Goal: Task Accomplishment & Management: Complete application form

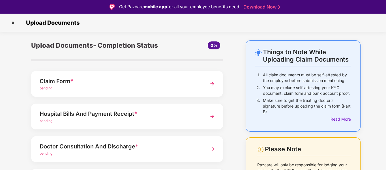
click at [68, 82] on div "Claim Form *" at bounding box center [120, 80] width 160 height 9
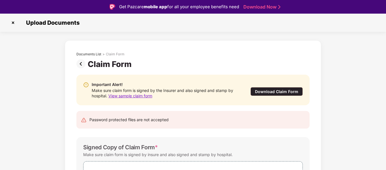
click at [275, 92] on div "Download Claim Form" at bounding box center [277, 91] width 52 height 9
click at [102, 66] on div "Claim Form" at bounding box center [111, 64] width 46 height 10
click at [89, 54] on div "Documents List" at bounding box center [88, 54] width 25 height 5
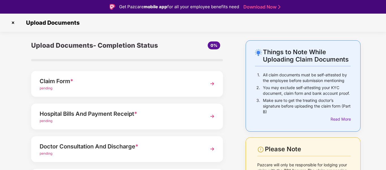
click at [106, 114] on div "Hospital Bills And Payment Receipt *" at bounding box center [120, 113] width 160 height 9
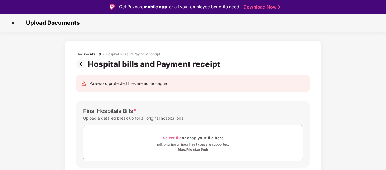
click at [81, 62] on img at bounding box center [81, 63] width 11 height 9
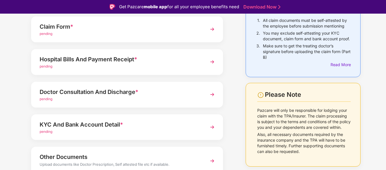
scroll to position [57, 0]
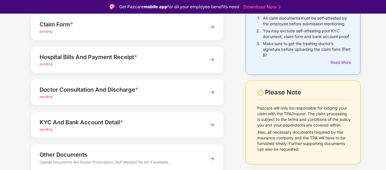
click at [110, 89] on div "Doctor Consultation And Discharge *" at bounding box center [120, 89] width 160 height 9
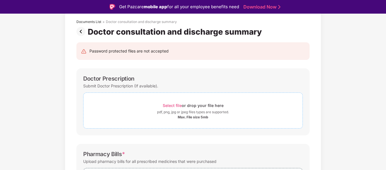
scroll to position [0, 0]
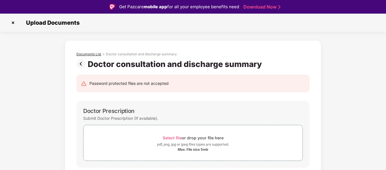
click at [89, 53] on div "Documents List" at bounding box center [88, 54] width 25 height 5
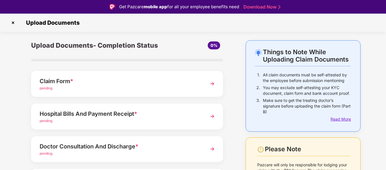
click at [346, 120] on div "Read More" at bounding box center [341, 119] width 20 height 6
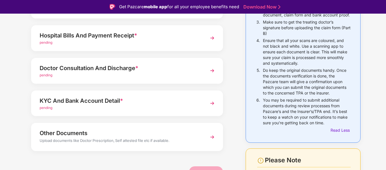
scroll to position [85, 0]
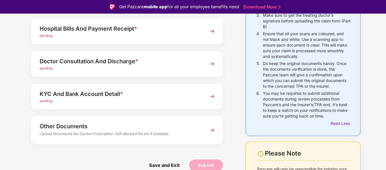
click at [113, 93] on div "KYC And Bank Account Detail *" at bounding box center [120, 93] width 160 height 9
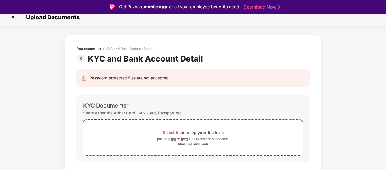
scroll to position [0, 0]
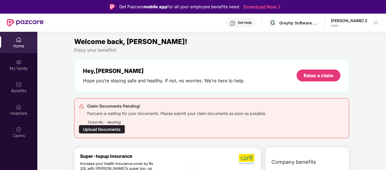
click at [148, 116] on div "Ticket No. - Awaiting" at bounding box center [176, 120] width 179 height 9
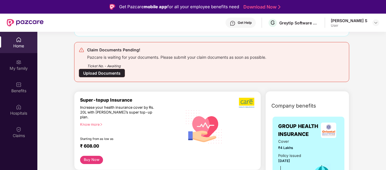
scroll to position [57, 0]
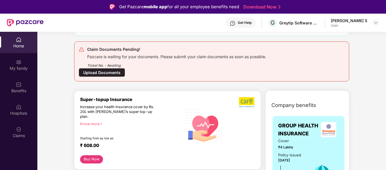
click at [106, 74] on div "Upload Documents" at bounding box center [102, 72] width 46 height 9
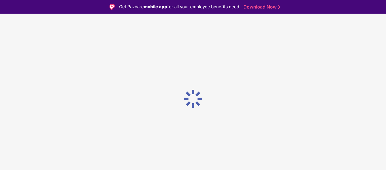
scroll to position [0, 0]
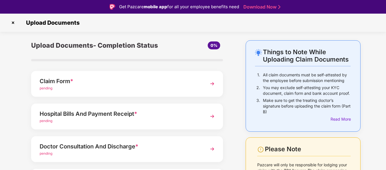
click at [104, 79] on div "Claim Form *" at bounding box center [120, 80] width 160 height 9
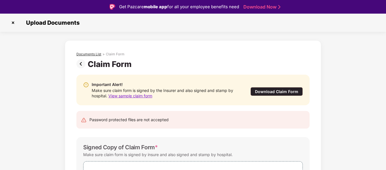
click at [88, 55] on div "Documents List" at bounding box center [88, 54] width 25 height 5
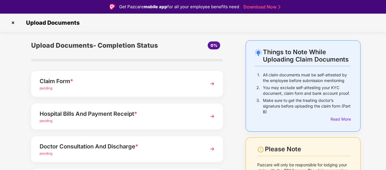
click at [136, 113] on span "*" at bounding box center [135, 113] width 3 height 7
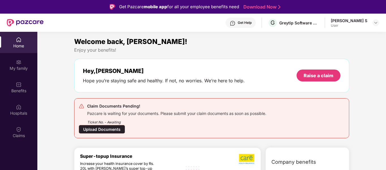
click at [112, 129] on div "Upload Documents" at bounding box center [102, 129] width 46 height 9
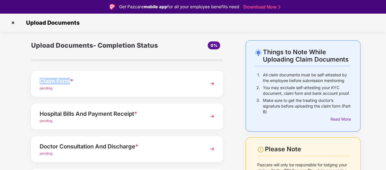
copy div "Claim Form"
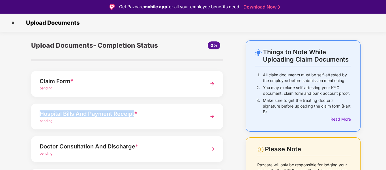
drag, startPoint x: 41, startPoint y: 115, endPoint x: 135, endPoint y: 116, distance: 94.0
click at [135, 116] on div "Hospital Bills And Payment Receipt *" at bounding box center [120, 113] width 160 height 9
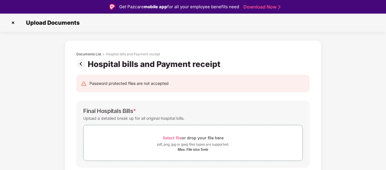
copy div "Hospital Bills And Payment Receipt"
click at [99, 64] on div "Hospital bills and Payment receipt" at bounding box center [155, 64] width 135 height 10
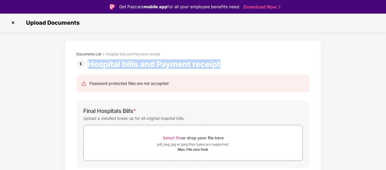
drag, startPoint x: 99, startPoint y: 64, endPoint x: 200, endPoint y: 66, distance: 101.1
click at [200, 66] on div "Hospital bills and Payment receipt" at bounding box center [155, 64] width 135 height 10
copy div "Hospital bills and Payment receipt"
click at [82, 65] on img at bounding box center [81, 63] width 11 height 9
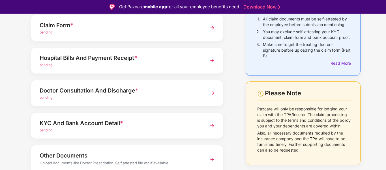
scroll to position [57, 0]
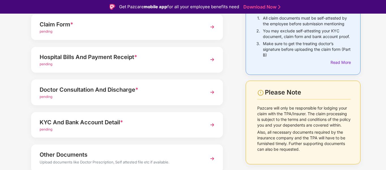
click at [49, 88] on div "Doctor Consultation And Discharge *" at bounding box center [120, 89] width 160 height 9
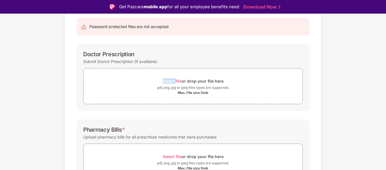
click at [49, 88] on div "Documents List > Doctor consultation and discharge summary Doctor consultation …" at bounding box center [193, 143] width 386 height 318
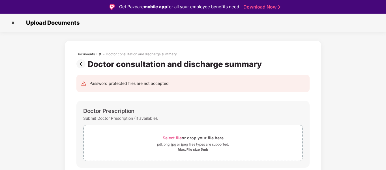
click at [96, 64] on div "Doctor consultation and discharge summary" at bounding box center [176, 64] width 176 height 10
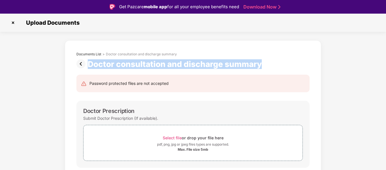
drag, startPoint x: 96, startPoint y: 64, endPoint x: 234, endPoint y: 68, distance: 137.7
click at [234, 68] on div "Doctor consultation and discharge summary" at bounding box center [176, 64] width 176 height 10
copy div "Doctor consultation and discharge summary"
click at [78, 63] on img at bounding box center [81, 63] width 11 height 9
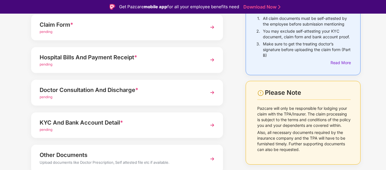
scroll to position [57, 0]
click at [43, 121] on div "KYC And Bank Account Detail *" at bounding box center [120, 122] width 160 height 9
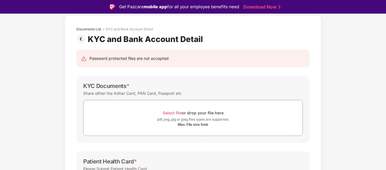
scroll to position [0, 0]
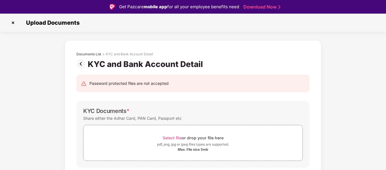
click at [97, 66] on div "KYC and Bank Account Detail" at bounding box center [147, 64] width 118 height 10
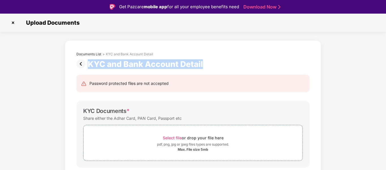
drag, startPoint x: 97, startPoint y: 66, endPoint x: 188, endPoint y: 64, distance: 91.8
click at [188, 64] on div "KYC and Bank Account Detail" at bounding box center [147, 64] width 118 height 10
copy div "KYC and Bank Account Detail"
click at [80, 62] on img at bounding box center [81, 63] width 11 height 9
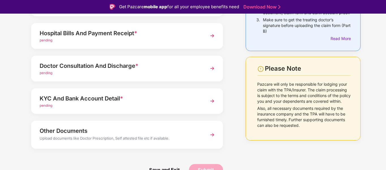
scroll to position [81, 0]
click at [47, 129] on div "Other Documents" at bounding box center [120, 130] width 160 height 9
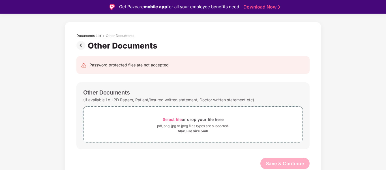
scroll to position [18, 0]
click at [97, 48] on div "Other Documents" at bounding box center [124, 46] width 72 height 10
drag, startPoint x: 97, startPoint y: 48, endPoint x: 124, endPoint y: 46, distance: 27.5
click at [124, 46] on div "Other Documents" at bounding box center [124, 46] width 72 height 10
copy div "Other Documents"
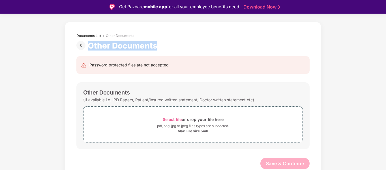
click at [81, 45] on img at bounding box center [81, 45] width 11 height 9
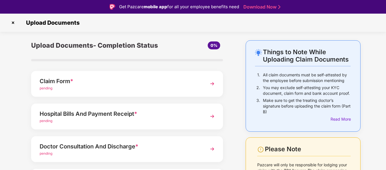
click at [91, 83] on div "Claim Form *" at bounding box center [120, 80] width 160 height 9
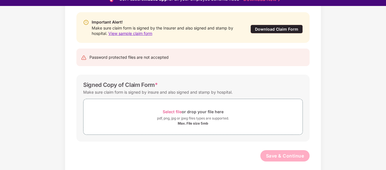
scroll to position [14, 0]
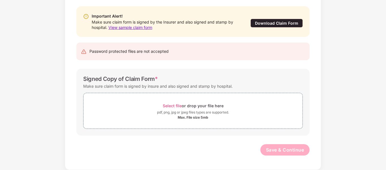
click at [88, 79] on div "Signed Copy of Claim Form *" at bounding box center [120, 78] width 75 height 7
drag, startPoint x: 88, startPoint y: 79, endPoint x: 146, endPoint y: 82, distance: 57.9
click at [146, 82] on div "Signed Copy of Claim Form *" at bounding box center [120, 78] width 75 height 7
copy div "Signed Copy of Claim Form"
click at [85, 142] on div "Important Alert! Make sure claim form is signed by the Insurer and also signed …" at bounding box center [193, 84] width 250 height 166
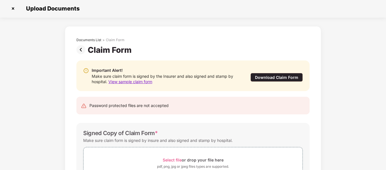
scroll to position [0, 0]
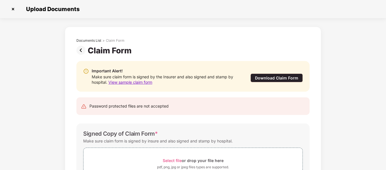
click at [82, 52] on img at bounding box center [81, 50] width 11 height 9
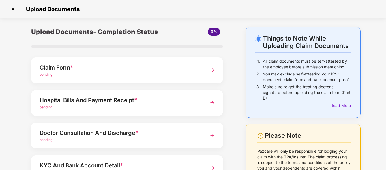
click at [96, 97] on div "Hospital Bills And Payment Receipt *" at bounding box center [120, 99] width 160 height 9
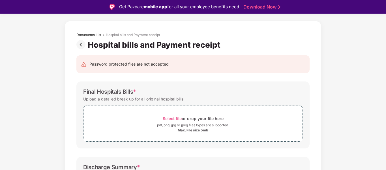
scroll to position [28, 0]
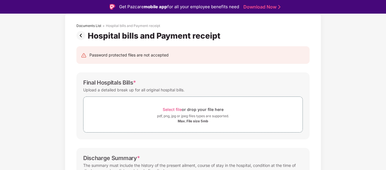
click at [88, 84] on div "Final Hospitals Bills *" at bounding box center [109, 82] width 53 height 7
drag, startPoint x: 88, startPoint y: 84, endPoint x: 127, endPoint y: 83, distance: 39.7
click at [127, 83] on div "Final Hospitals Bills *" at bounding box center [109, 82] width 53 height 7
copy div "Final Hospitals Bills"
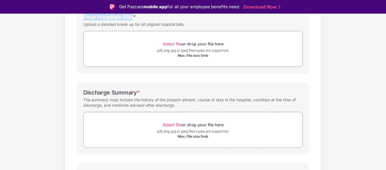
scroll to position [113, 0]
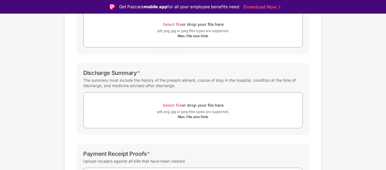
click at [93, 75] on div "Discharge Summary *" at bounding box center [111, 72] width 57 height 7
drag, startPoint x: 93, startPoint y: 75, endPoint x: 121, endPoint y: 74, distance: 27.8
click at [121, 74] on div "Discharge Summary *" at bounding box center [111, 72] width 57 height 7
copy div "Discharge Summary"
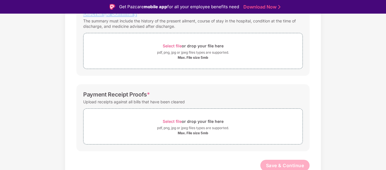
scroll to position [174, 0]
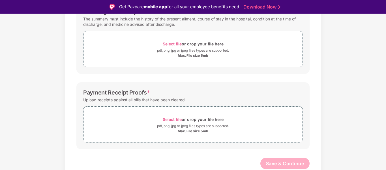
click at [94, 95] on div "Payment Receipt Proofs *" at bounding box center [116, 92] width 67 height 7
drag, startPoint x: 94, startPoint y: 95, endPoint x: 133, endPoint y: 94, distance: 38.8
click at [133, 94] on div "Payment Receipt Proofs *" at bounding box center [116, 92] width 67 height 7
copy div "Payment Receipt Proofs"
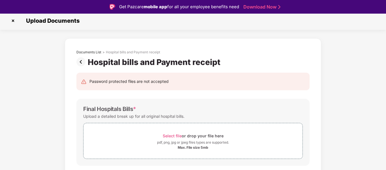
scroll to position [0, 0]
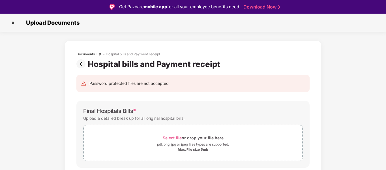
click at [80, 64] on img at bounding box center [81, 63] width 11 height 9
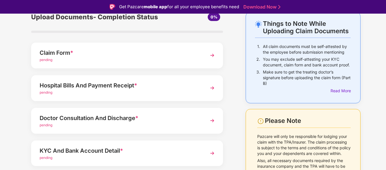
scroll to position [57, 0]
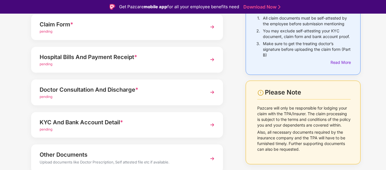
click at [88, 90] on div "Doctor Consultation And Discharge *" at bounding box center [120, 89] width 160 height 9
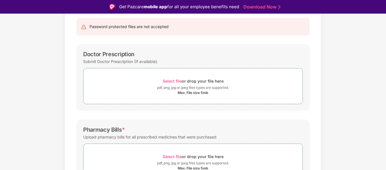
click at [90, 54] on div "Doctor Prescription" at bounding box center [108, 54] width 51 height 7
drag, startPoint x: 90, startPoint y: 54, endPoint x: 107, endPoint y: 56, distance: 17.4
click at [107, 56] on div "Doctor Prescription" at bounding box center [108, 54] width 51 height 7
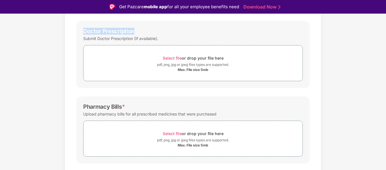
scroll to position [113, 0]
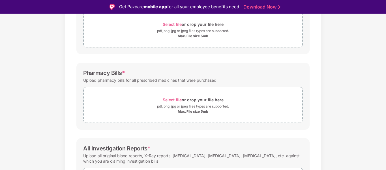
click at [90, 73] on div "Pharmacy Bills *" at bounding box center [104, 72] width 42 height 7
drag, startPoint x: 90, startPoint y: 73, endPoint x: 114, endPoint y: 73, distance: 23.5
click at [114, 73] on div "Pharmacy Bills *" at bounding box center [104, 72] width 42 height 7
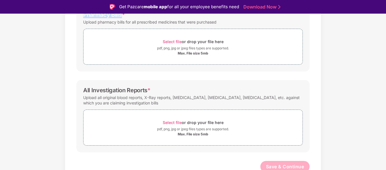
scroll to position [174, 0]
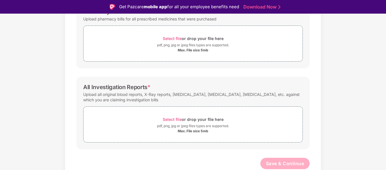
click at [87, 86] on div "All Investigation Reports *" at bounding box center [116, 87] width 67 height 7
drag, startPoint x: 87, startPoint y: 86, endPoint x: 127, endPoint y: 86, distance: 40.5
click at [127, 86] on div "All Investigation Reports *" at bounding box center [116, 87] width 67 height 7
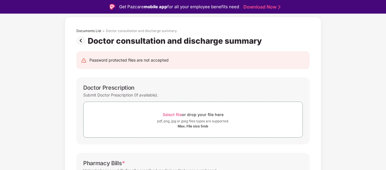
scroll to position [0, 0]
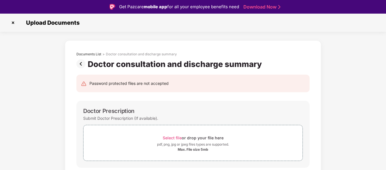
click at [81, 64] on img at bounding box center [81, 63] width 11 height 9
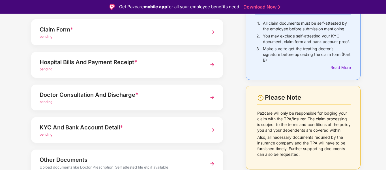
scroll to position [81, 0]
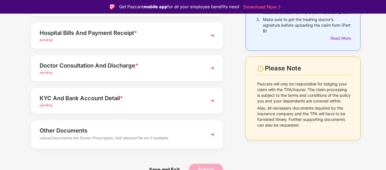
click at [47, 97] on div "KYC And Bank Account Detail *" at bounding box center [120, 97] width 160 height 9
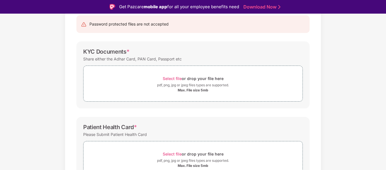
scroll to position [0, 0]
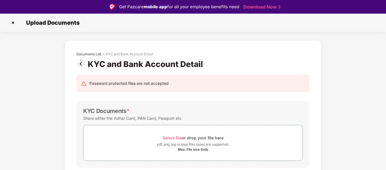
click at [84, 113] on div "KYC Documents *" at bounding box center [106, 110] width 46 height 7
drag, startPoint x: 84, startPoint y: 113, endPoint x: 108, endPoint y: 112, distance: 23.2
click at [108, 112] on div "KYC Documents *" at bounding box center [106, 110] width 46 height 7
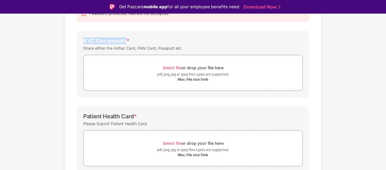
scroll to position [85, 0]
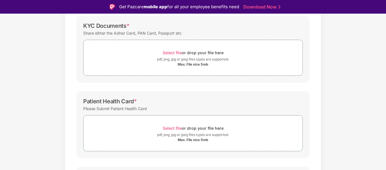
click at [92, 100] on div "Patient Health Card *" at bounding box center [110, 101] width 54 height 7
click at [93, 100] on div "Patient Health Card *" at bounding box center [110, 101] width 54 height 7
drag, startPoint x: 93, startPoint y: 100, endPoint x: 124, endPoint y: 100, distance: 31.2
click at [122, 100] on div "Patient Health Card *" at bounding box center [110, 101] width 54 height 7
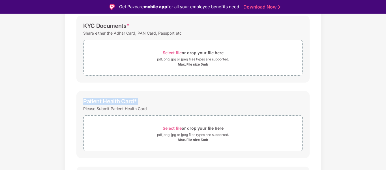
click at [126, 101] on div "Patient Health Card *" at bounding box center [110, 101] width 54 height 7
click at [95, 100] on div "Patient Health Card *" at bounding box center [110, 101] width 54 height 7
drag, startPoint x: 95, startPoint y: 100, endPoint x: 125, endPoint y: 100, distance: 30.0
click at [125, 100] on div "Patient Health Card *" at bounding box center [110, 101] width 54 height 7
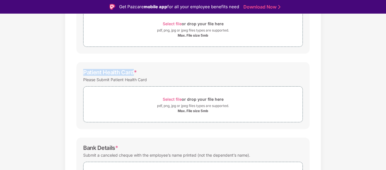
scroll to position [169, 0]
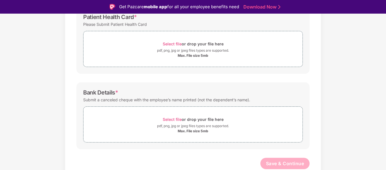
click at [89, 93] on div "Bank Details *" at bounding box center [100, 92] width 35 height 7
drag, startPoint x: 89, startPoint y: 93, endPoint x: 106, endPoint y: 93, distance: 16.7
click at [106, 93] on div "Bank Details *" at bounding box center [100, 92] width 35 height 7
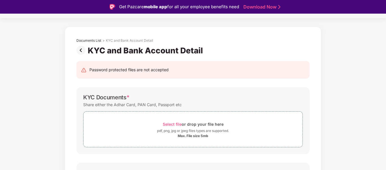
scroll to position [0, 0]
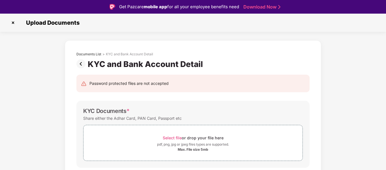
click at [80, 63] on img at bounding box center [81, 63] width 11 height 9
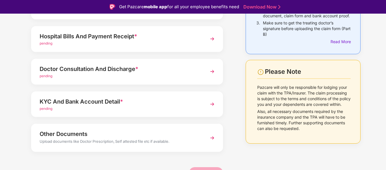
scroll to position [81, 0]
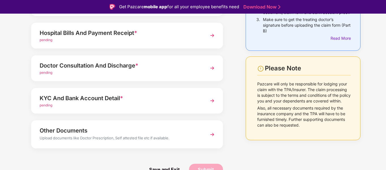
click at [71, 132] on div "Other Documents" at bounding box center [120, 130] width 160 height 9
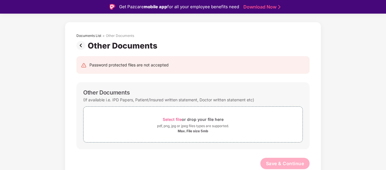
scroll to position [18, 0]
click at [92, 94] on div "Other Documents" at bounding box center [106, 92] width 46 height 7
drag, startPoint x: 92, startPoint y: 94, endPoint x: 112, endPoint y: 93, distance: 20.1
click at [112, 93] on div "Other Documents" at bounding box center [106, 92] width 46 height 7
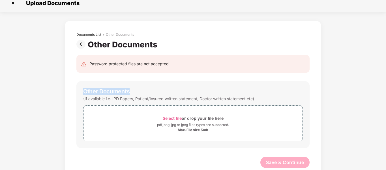
scroll to position [0, 0]
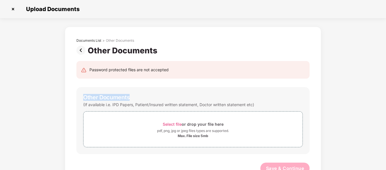
click at [83, 53] on img at bounding box center [81, 50] width 11 height 9
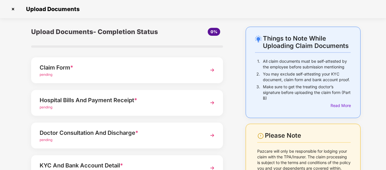
scroll to position [28, 0]
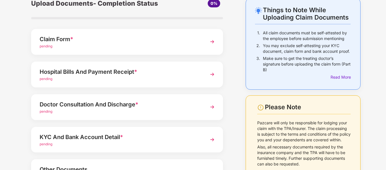
click at [101, 104] on div "Doctor Consultation And Discharge *" at bounding box center [120, 104] width 160 height 9
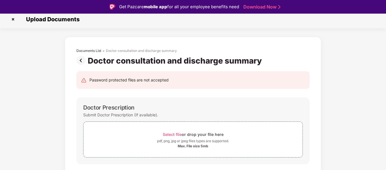
scroll to position [0, 0]
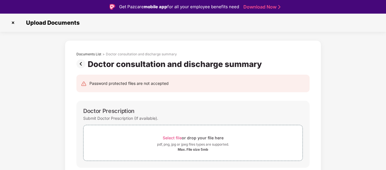
click at [82, 64] on img at bounding box center [81, 63] width 11 height 9
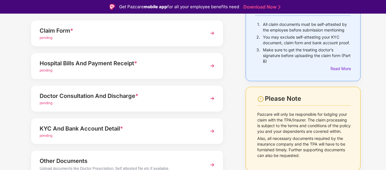
scroll to position [81, 0]
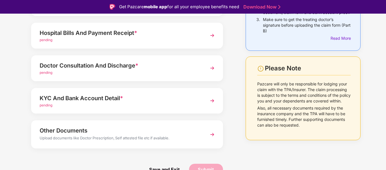
click at [68, 96] on div "KYC And Bank Account Detail *" at bounding box center [120, 97] width 160 height 9
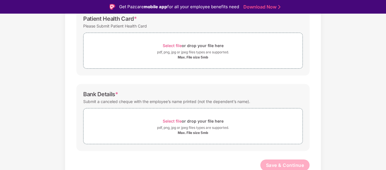
scroll to position [169, 0]
